Goal: Task Accomplishment & Management: Use online tool/utility

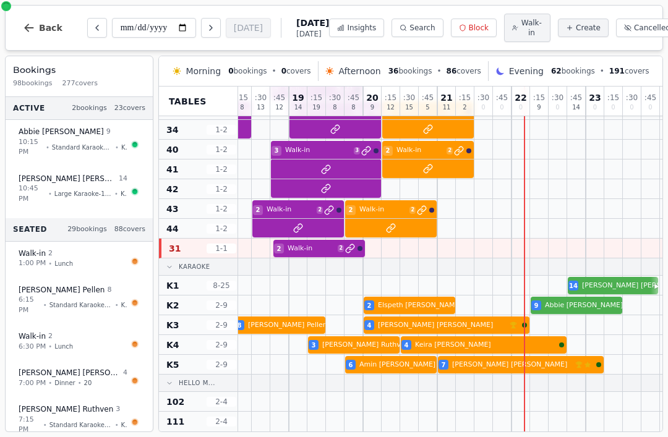
scroll to position [412, 506]
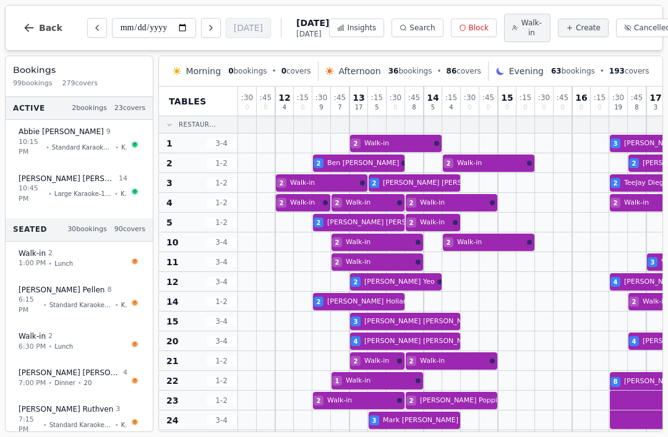
scroll to position [412, 506]
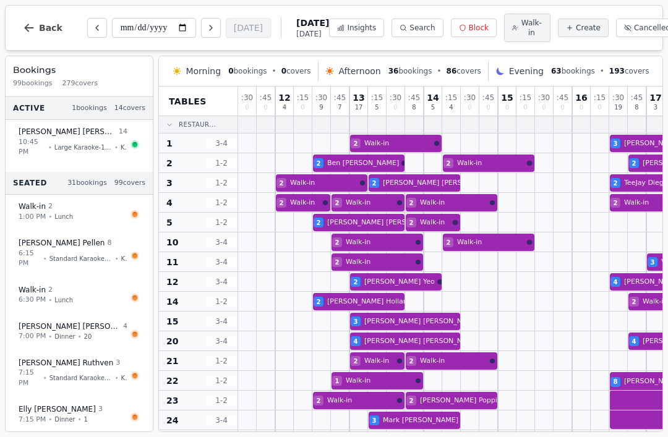
scroll to position [412, 434]
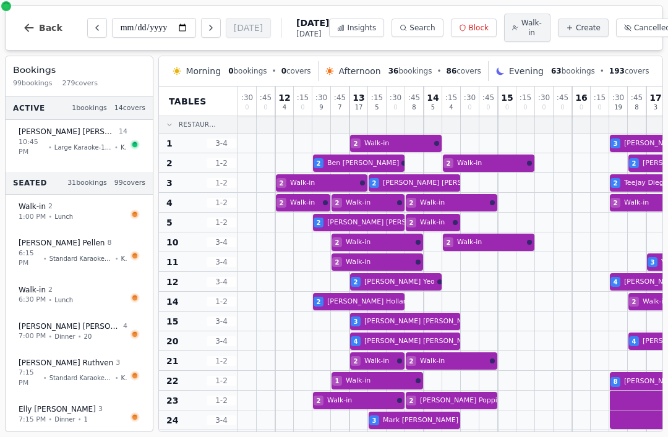
scroll to position [412, 434]
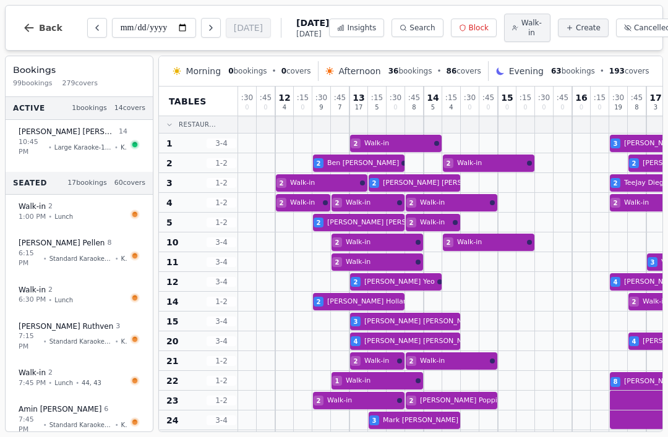
scroll to position [412, 434]
